Goal: Task Accomplishment & Management: Use online tool/utility

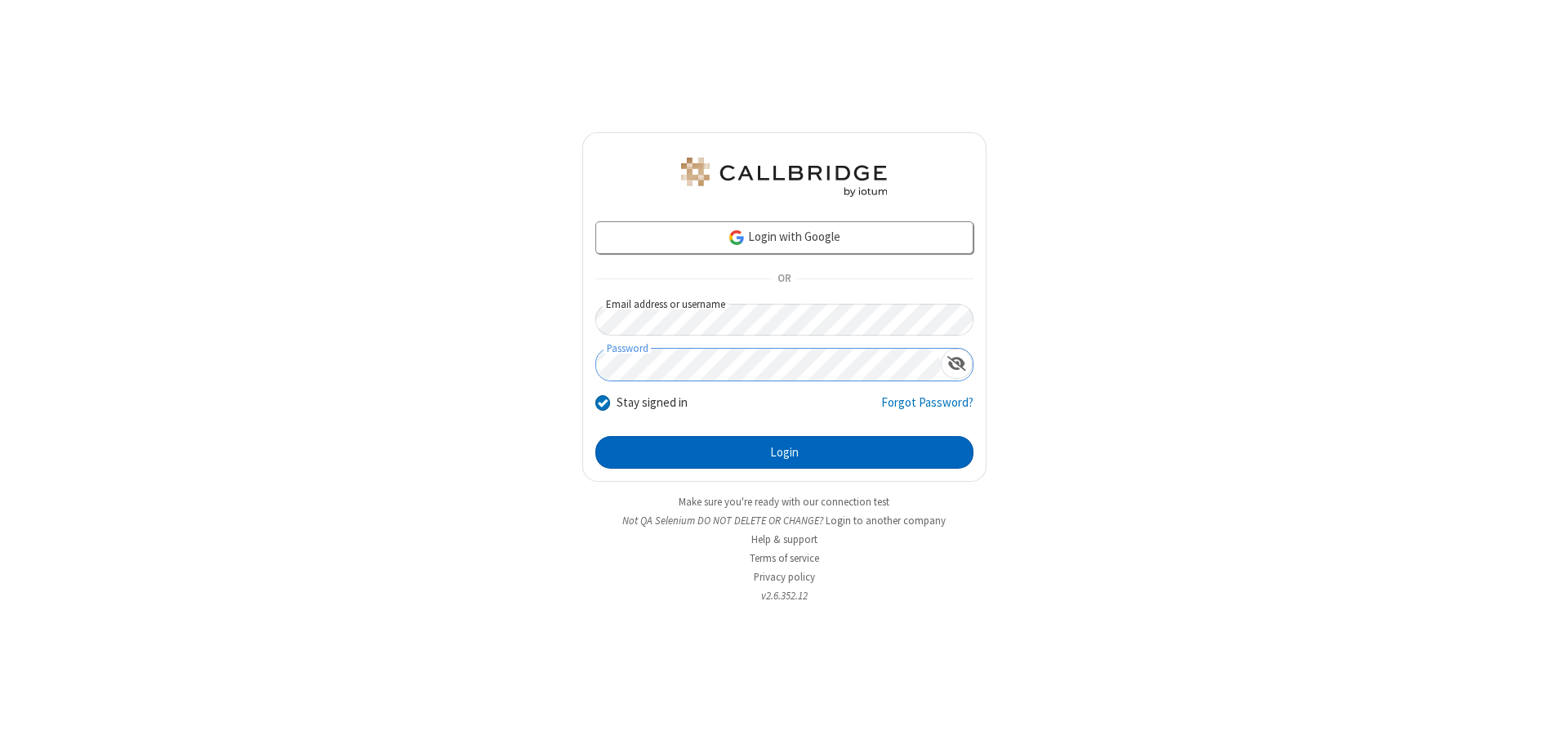
click at [784, 452] on button "Login" at bounding box center [784, 452] width 378 height 33
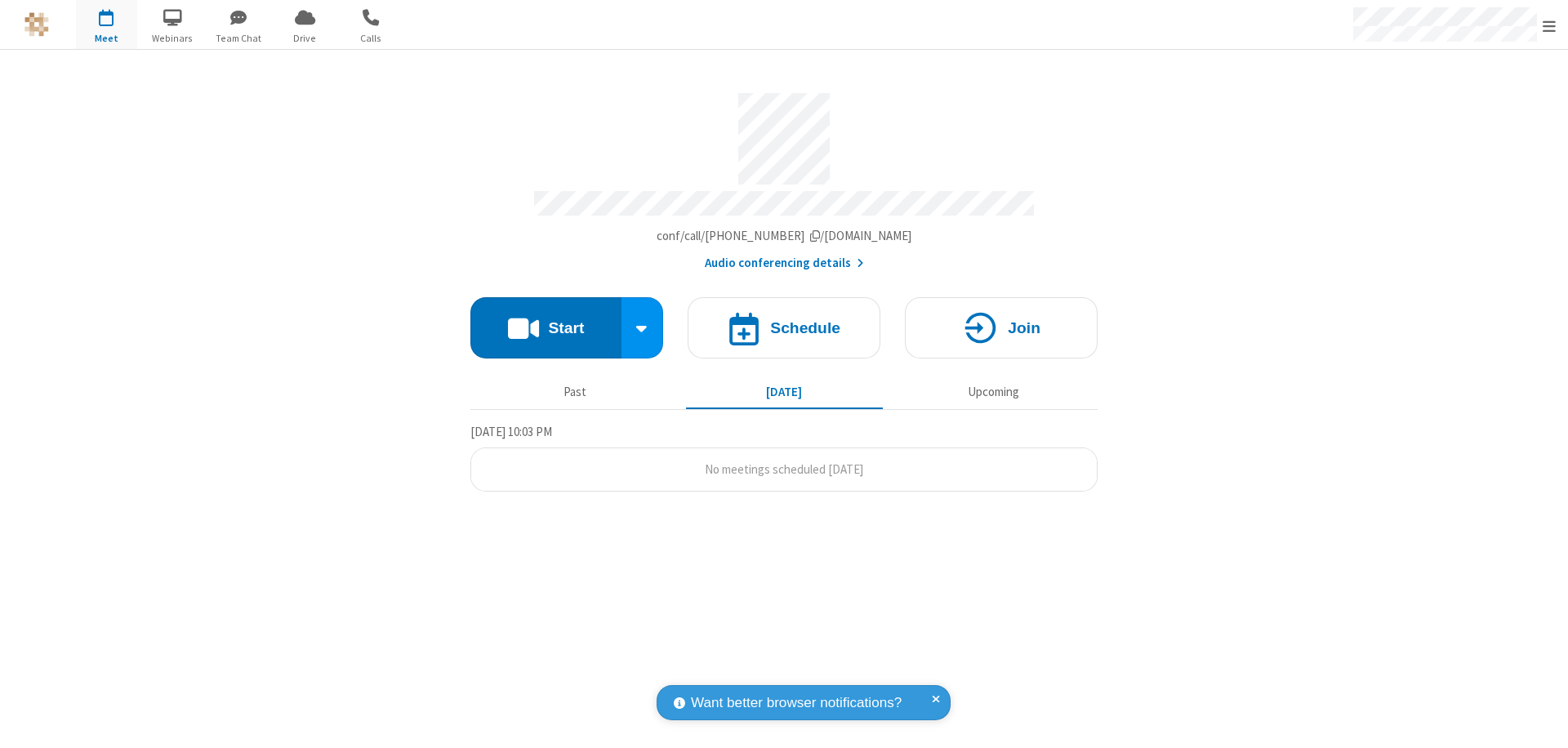
click at [545, 320] on button "Start" at bounding box center [545, 328] width 151 height 61
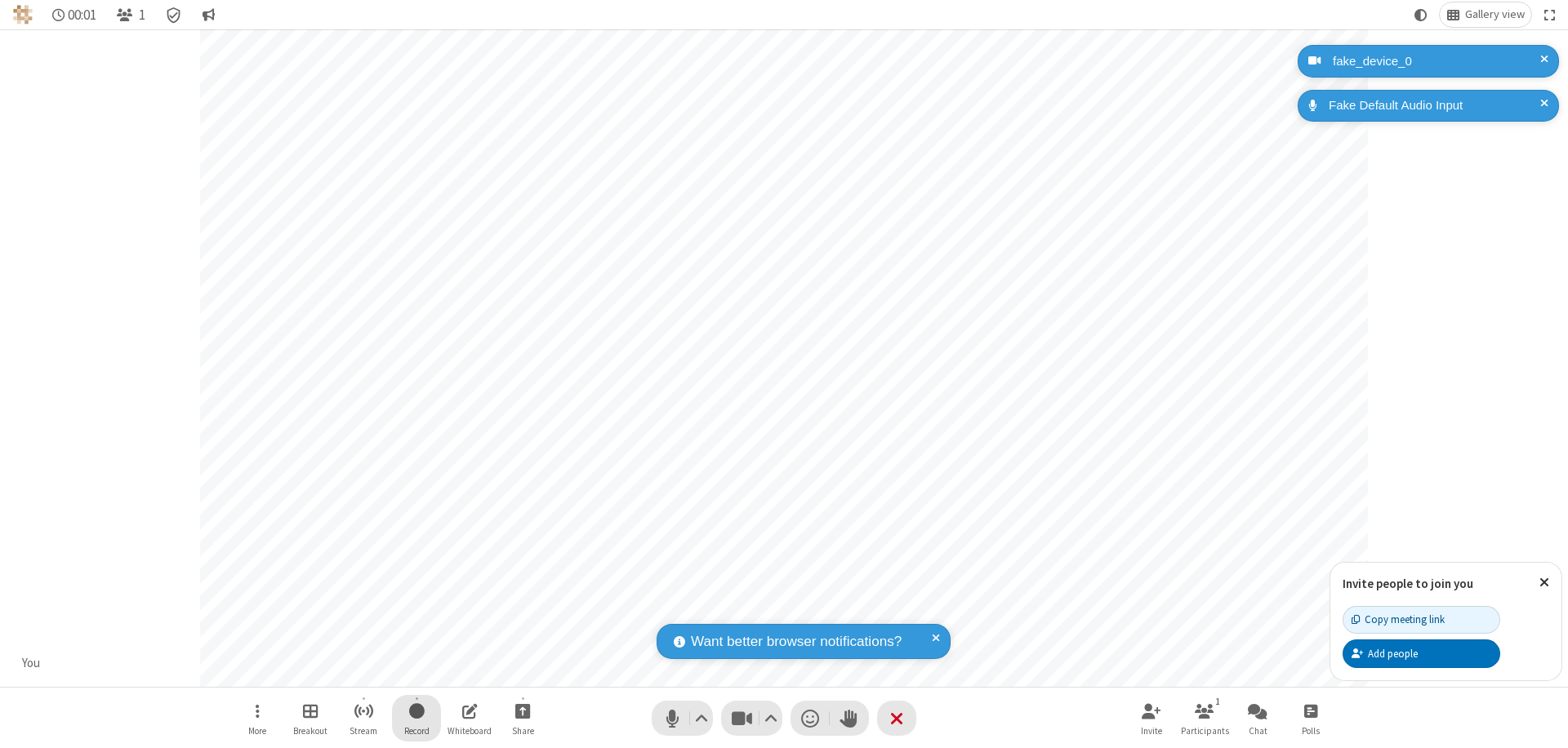
click at [417, 717] on span "Start recording" at bounding box center [417, 710] width 15 height 21
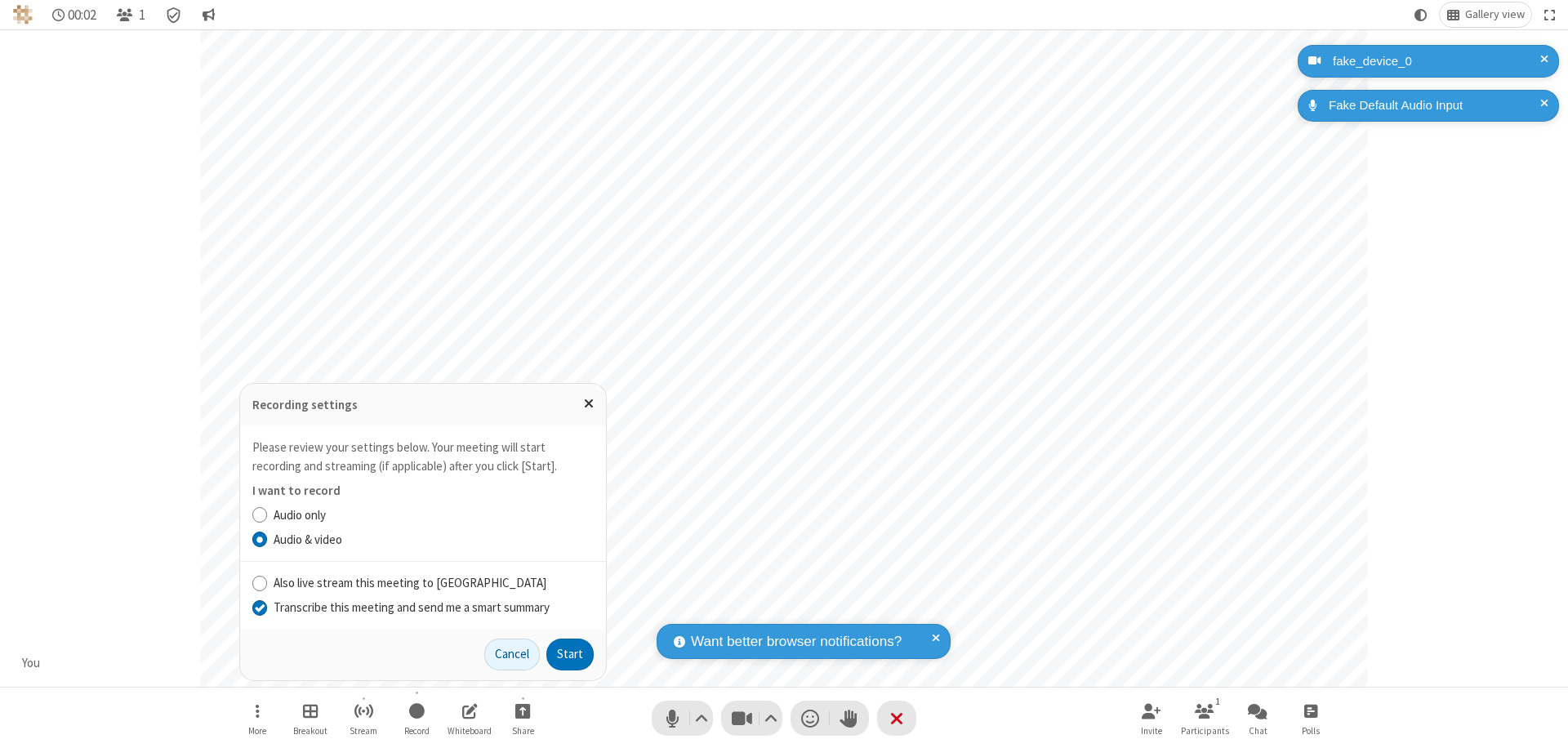
click at [258, 606] on input "Transcribe this meeting and send me a smart summary" at bounding box center [259, 606] width 15 height 17
click at [433, 538] on label "Audio & video" at bounding box center [434, 539] width 320 height 19
click at [268, 538] on input "Audio & video" at bounding box center [259, 538] width 15 height 17
click at [570, 654] on button "Start" at bounding box center [569, 654] width 47 height 33
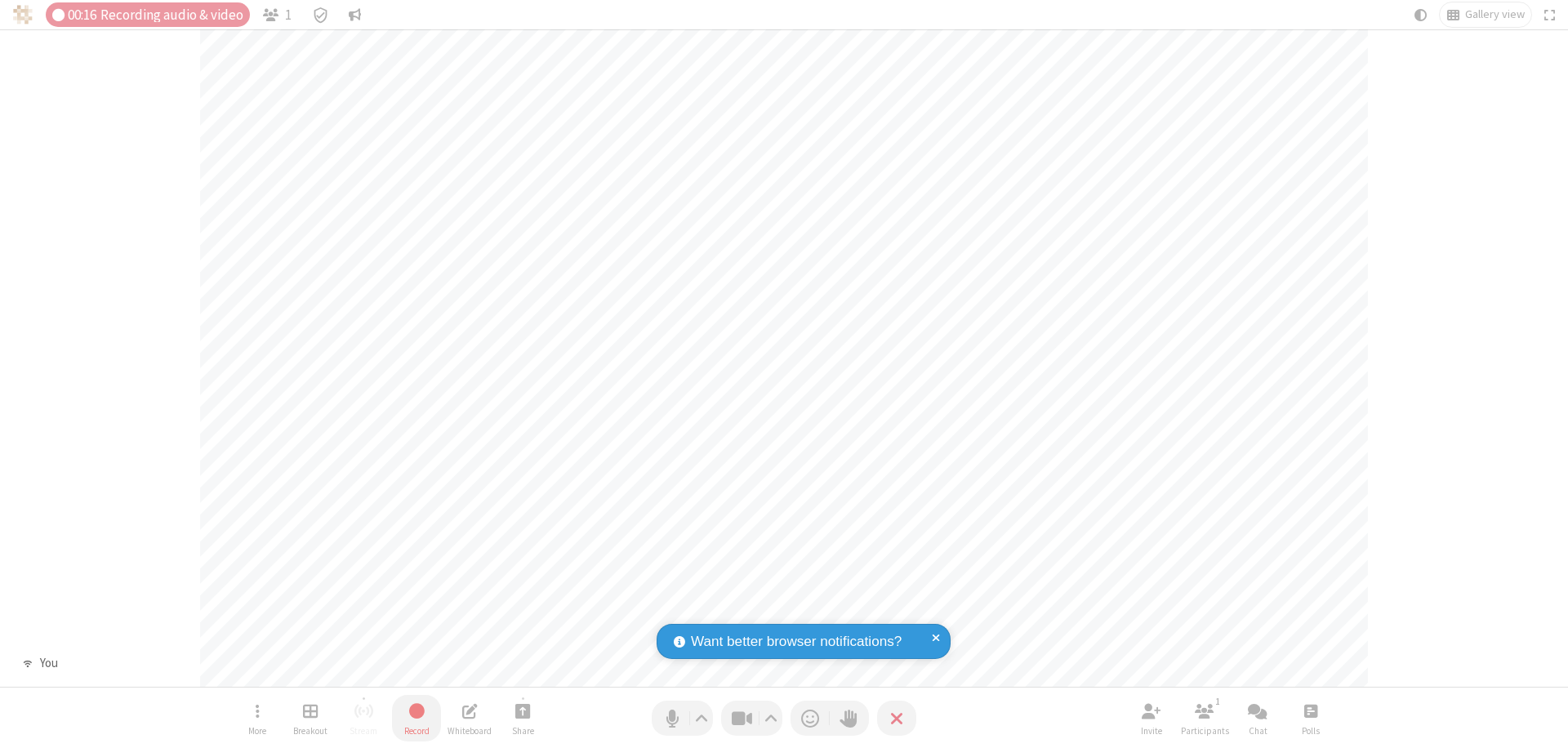
click at [417, 717] on span "Stop recording" at bounding box center [417, 710] width 21 height 22
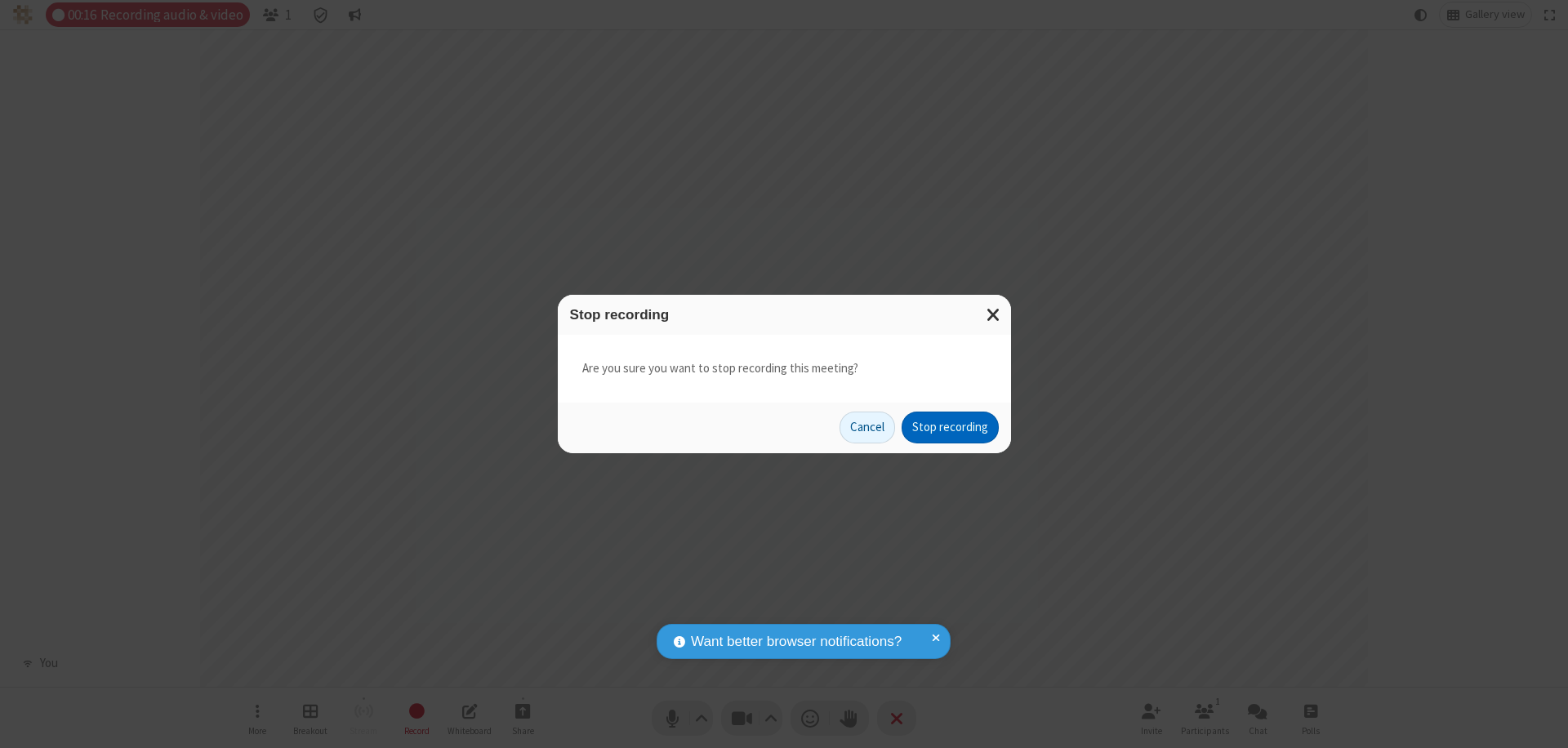
click at [950, 426] on button "Stop recording" at bounding box center [950, 427] width 98 height 33
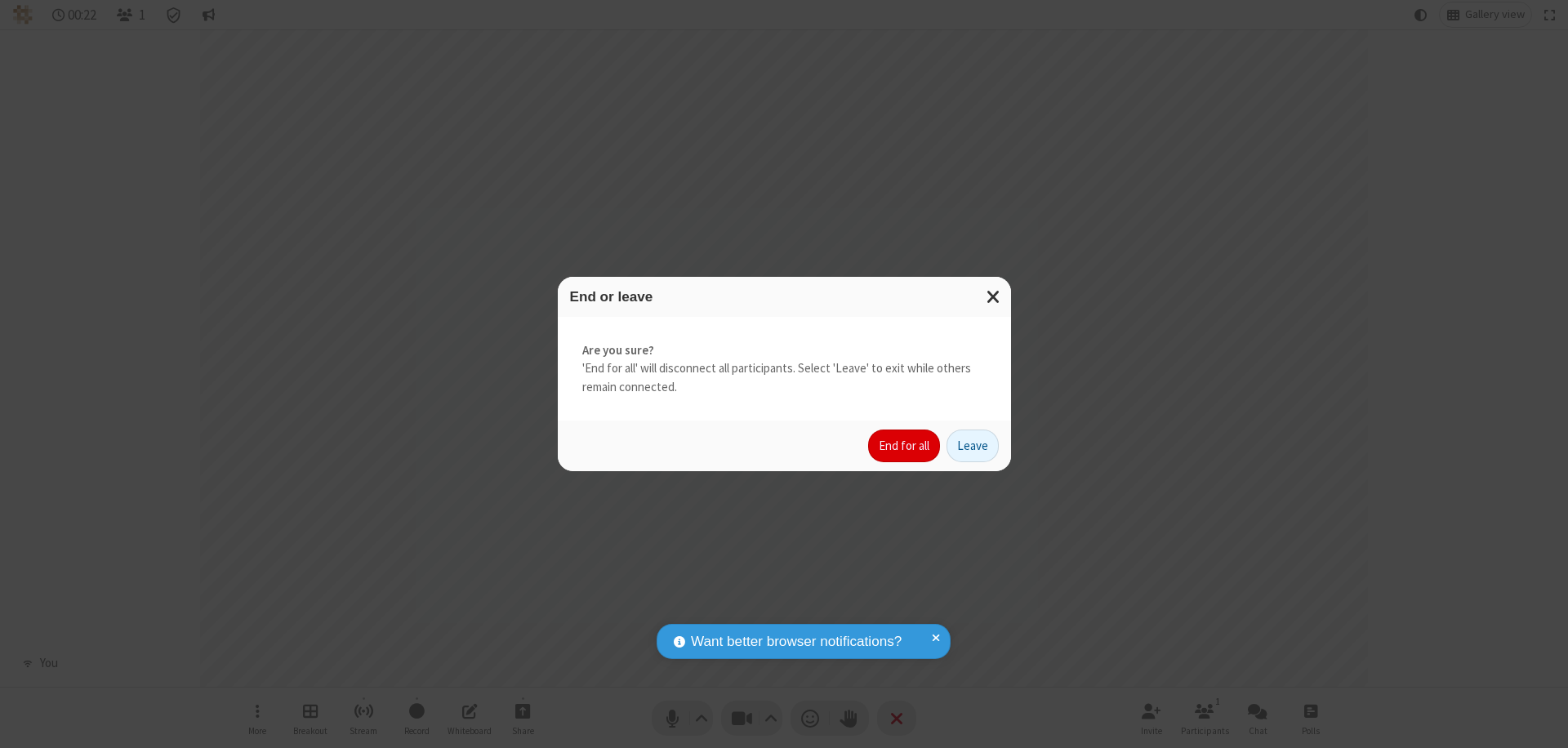
click at [905, 445] on button "End for all" at bounding box center [903, 445] width 71 height 33
